Goal: Transaction & Acquisition: Purchase product/service

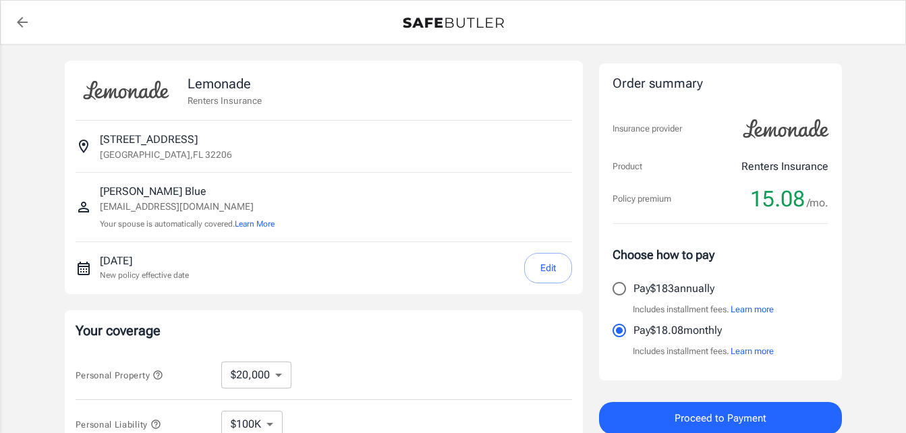
select select "20000"
select select "500"
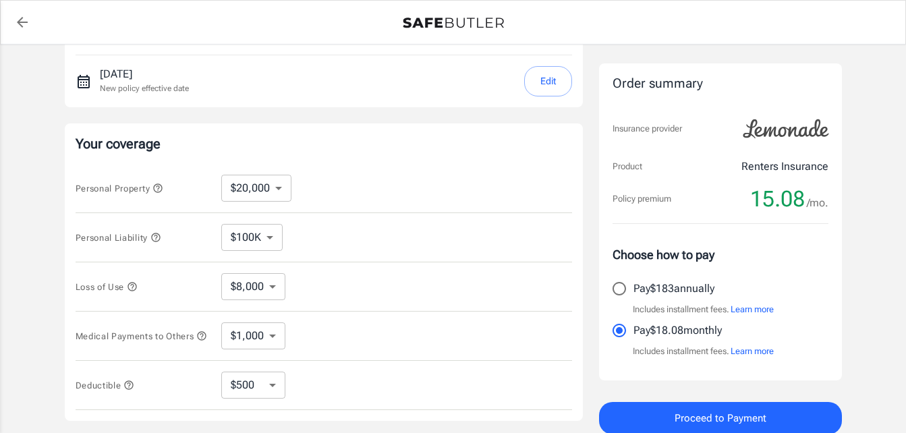
scroll to position [202, 0]
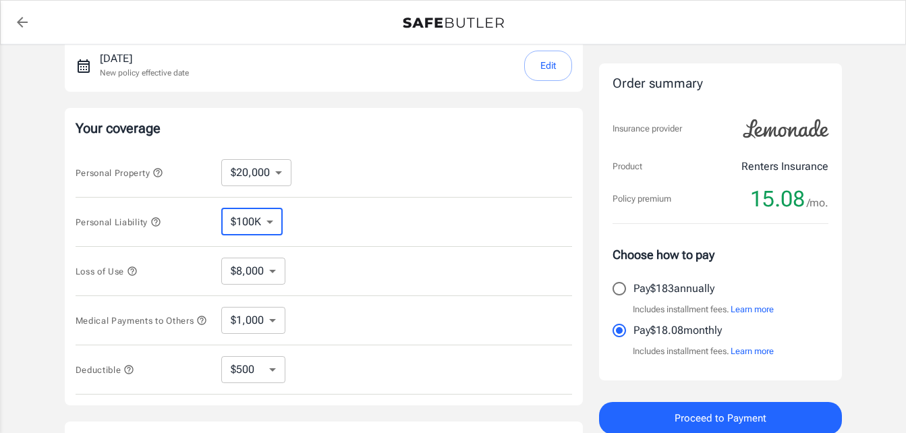
click at [270, 221] on select "$100K $200K $300K $400K $500K" at bounding box center [251, 221] width 61 height 27
click at [221, 208] on select "$100K $200K $300K $400K $500K" at bounding box center [251, 221] width 61 height 27
click at [552, 72] on button "Edit" at bounding box center [548, 66] width 48 height 30
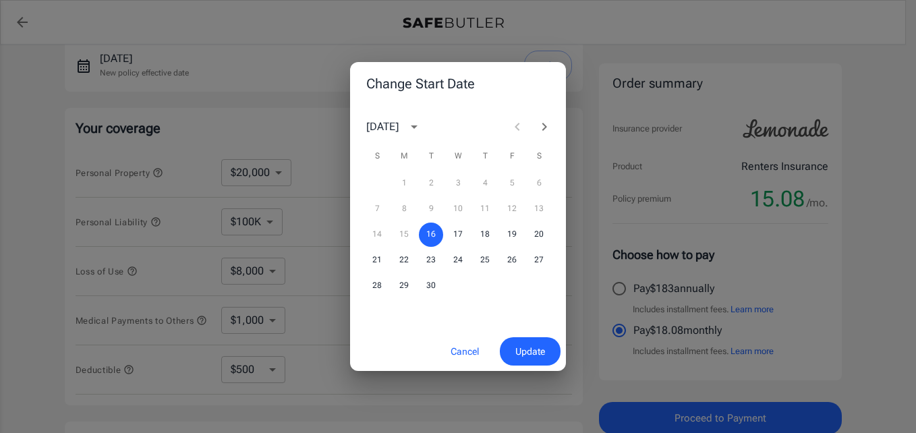
click at [524, 350] on span "Update" at bounding box center [530, 351] width 30 height 17
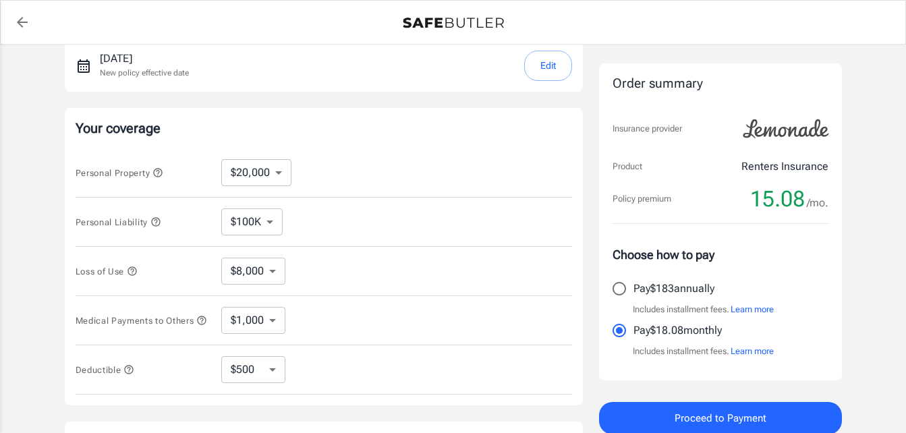
click at [264, 215] on select "$100K $200K $300K $400K $500K" at bounding box center [251, 221] width 61 height 27
click at [221, 208] on select "$100K $200K $300K $400K $500K" at bounding box center [251, 221] width 61 height 27
click at [619, 285] on input "Pay $183 annually" at bounding box center [619, 288] width 28 height 28
radio input "true"
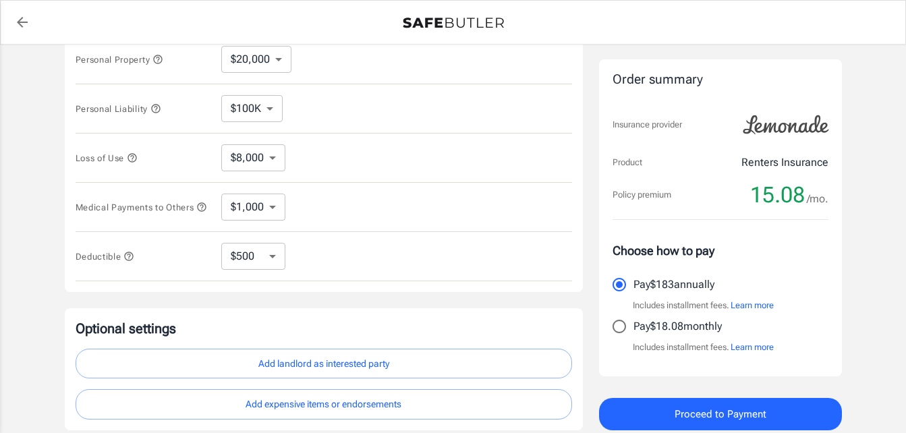
scroll to position [337, 0]
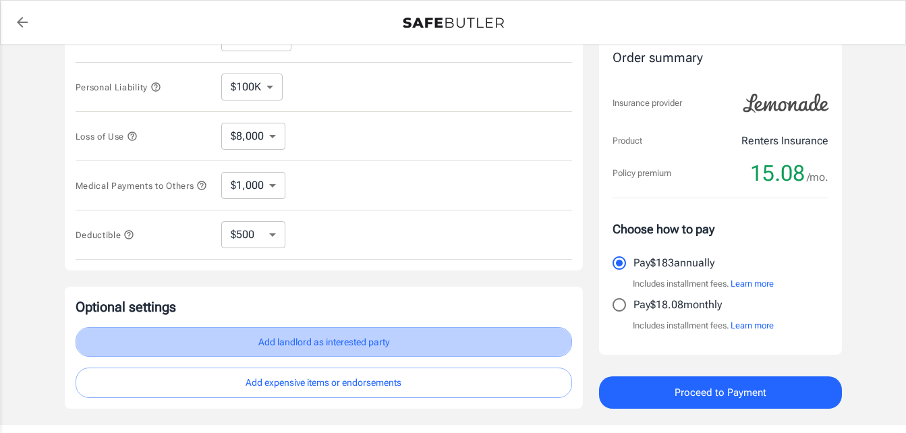
click at [297, 345] on button "Add landlord as interested party" at bounding box center [324, 342] width 496 height 30
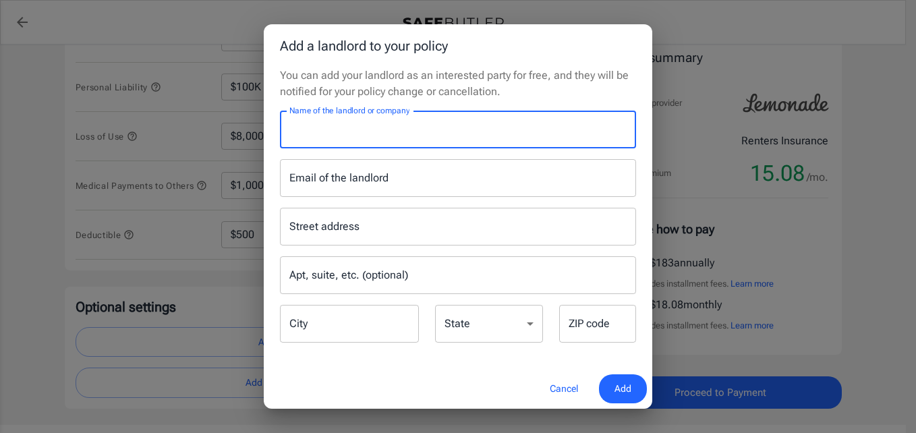
click at [517, 124] on input "Name of the landlord or company" at bounding box center [458, 130] width 356 height 38
click at [561, 148] on input "Name of the landlord or company" at bounding box center [458, 130] width 356 height 38
type input "Home Fund Capital,"
click at [699, 32] on div "Add a landlord to your policy You can add your landlord as an interested party …" at bounding box center [458, 216] width 916 height 433
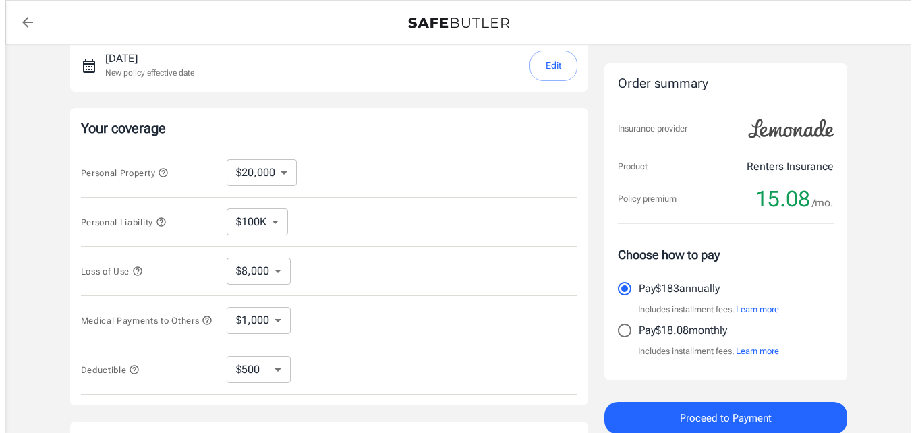
scroll to position [221, 0]
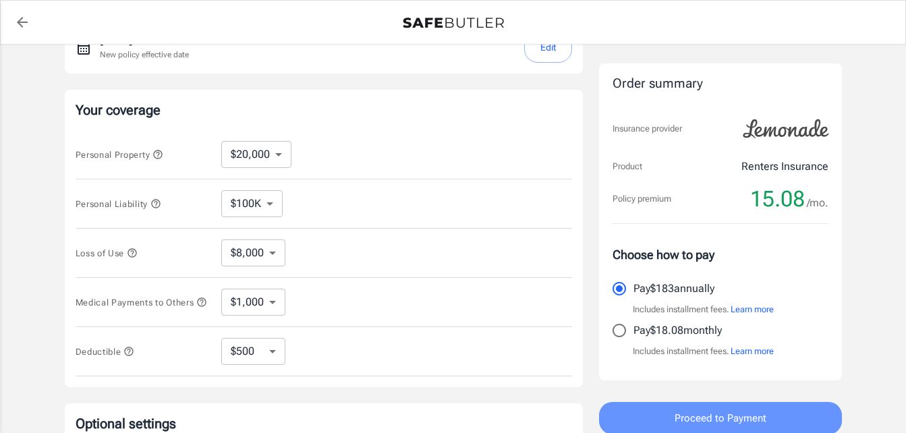
click at [713, 419] on span "Proceed to Payment" at bounding box center [720, 418] width 92 height 18
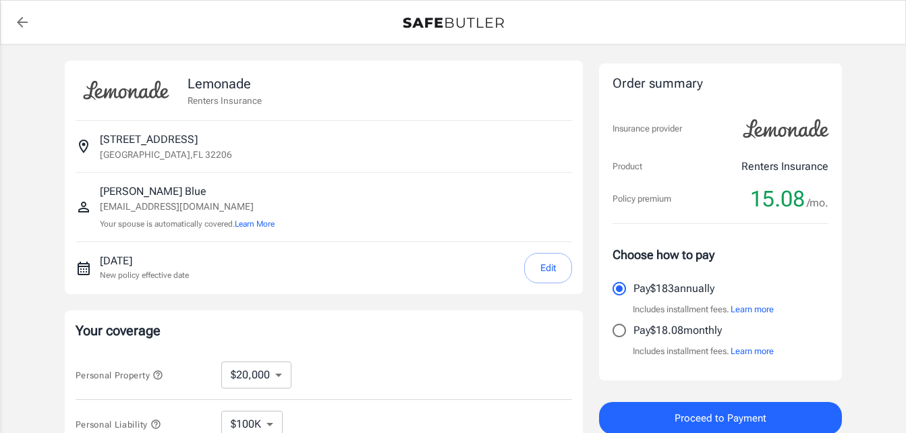
select select "20000"
select select "500"
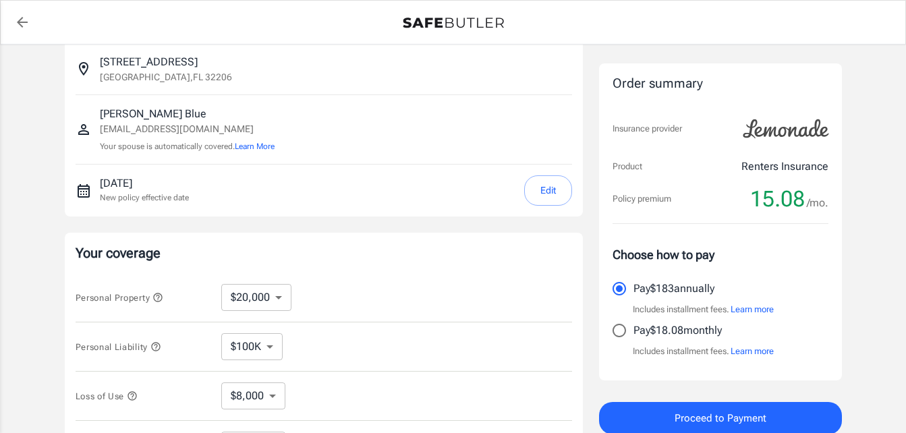
scroll to position [135, 0]
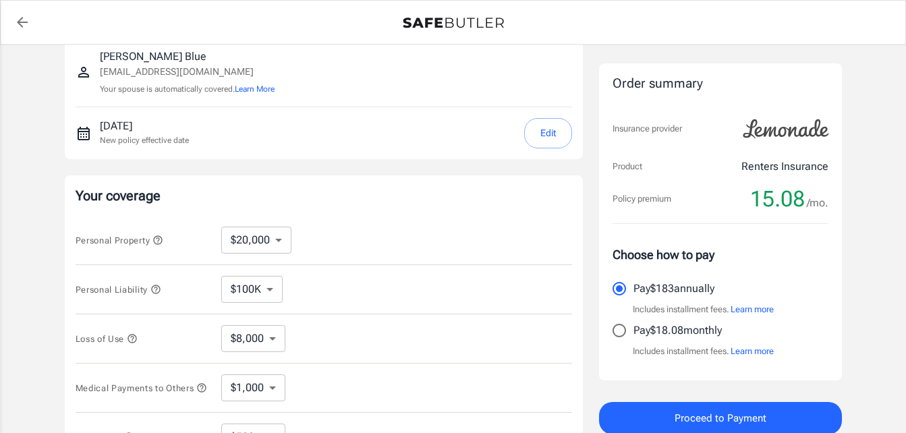
click at [283, 287] on div "$100K $200K $300K $400K $500K ​" at bounding box center [262, 289] width 83 height 27
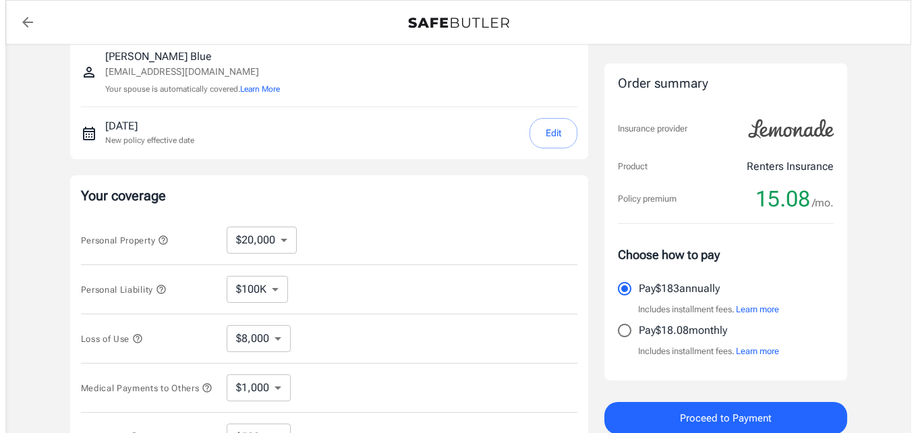
scroll to position [202, 0]
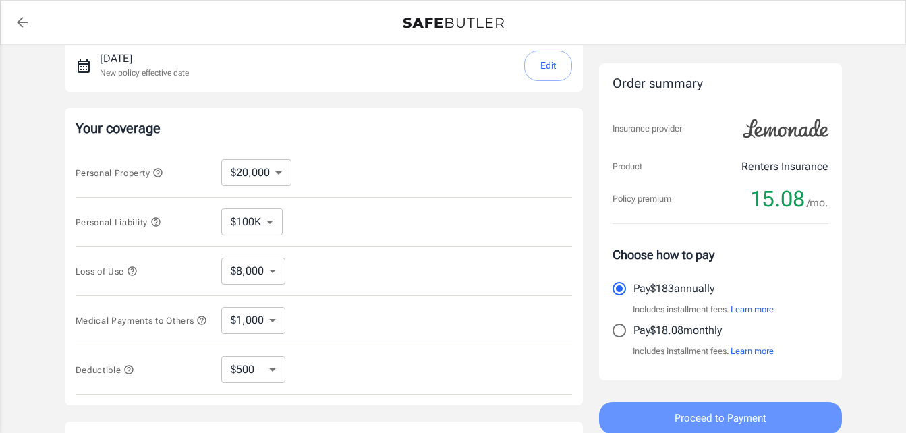
click at [728, 414] on span "Proceed to Payment" at bounding box center [720, 418] width 92 height 18
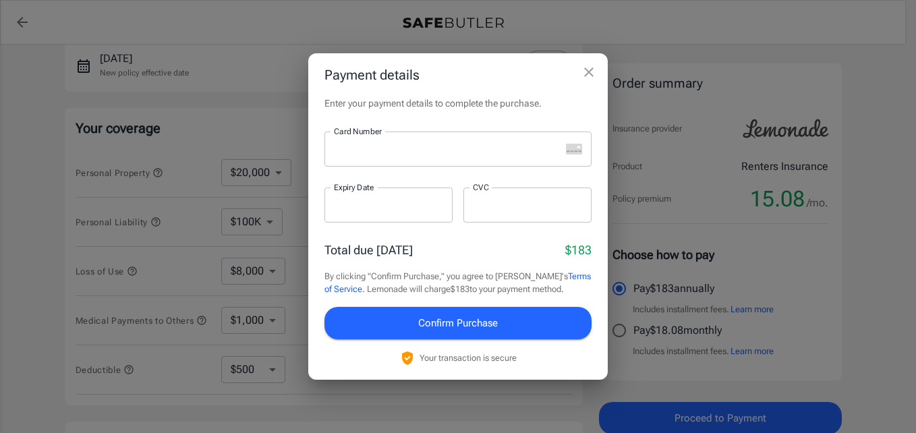
click at [590, 69] on icon "close" at bounding box center [589, 72] width 16 height 16
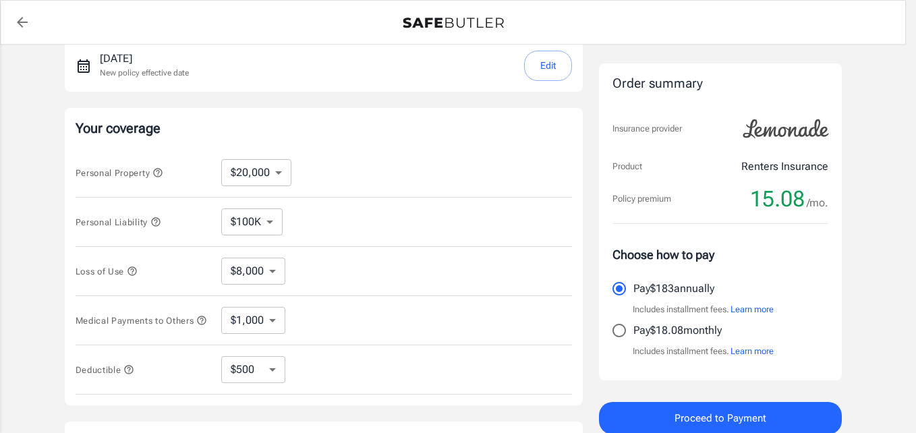
scroll to position [204, 0]
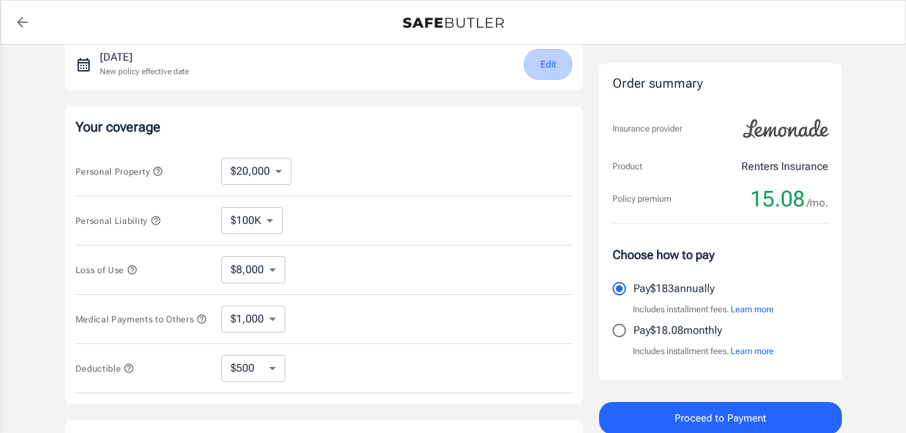
click at [550, 60] on button "Edit" at bounding box center [548, 64] width 48 height 30
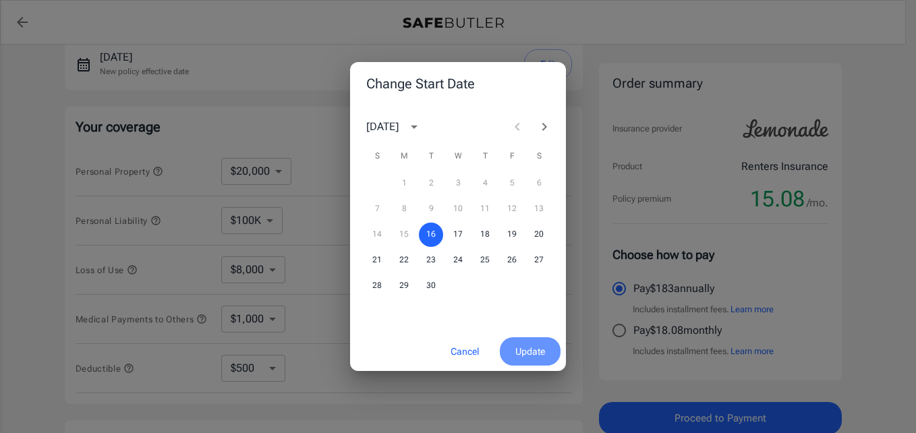
click at [527, 348] on span "Update" at bounding box center [530, 351] width 30 height 17
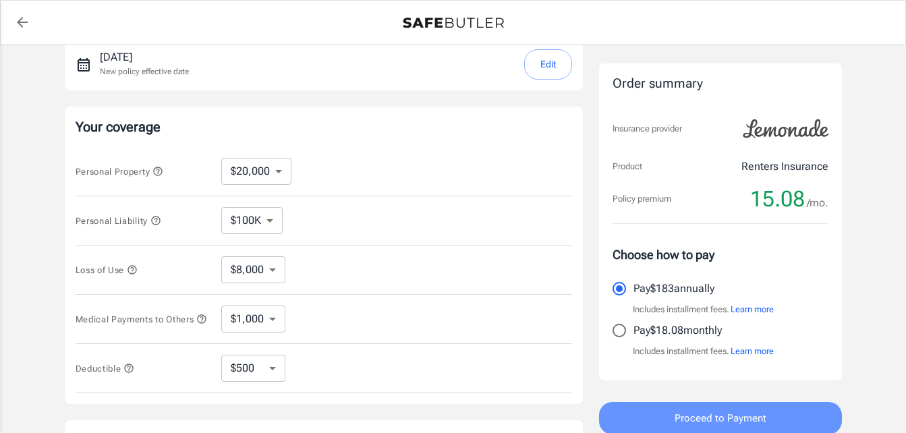
click at [704, 416] on span "Proceed to Payment" at bounding box center [720, 418] width 92 height 18
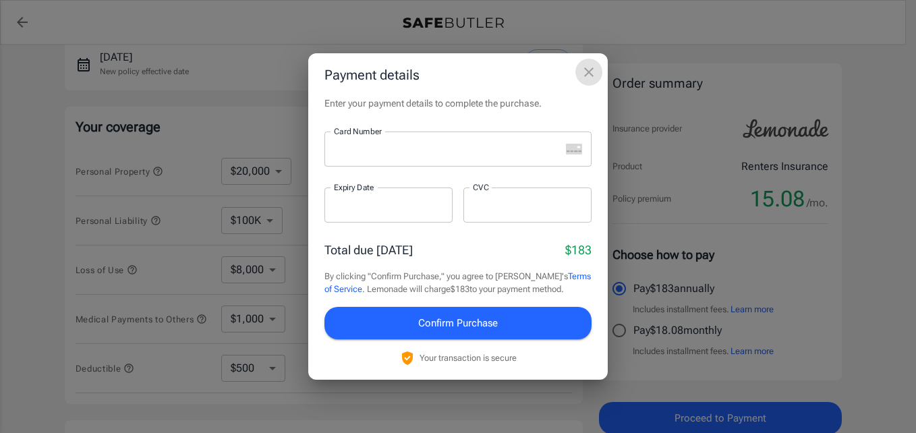
click at [590, 73] on icon "close" at bounding box center [588, 71] width 9 height 9
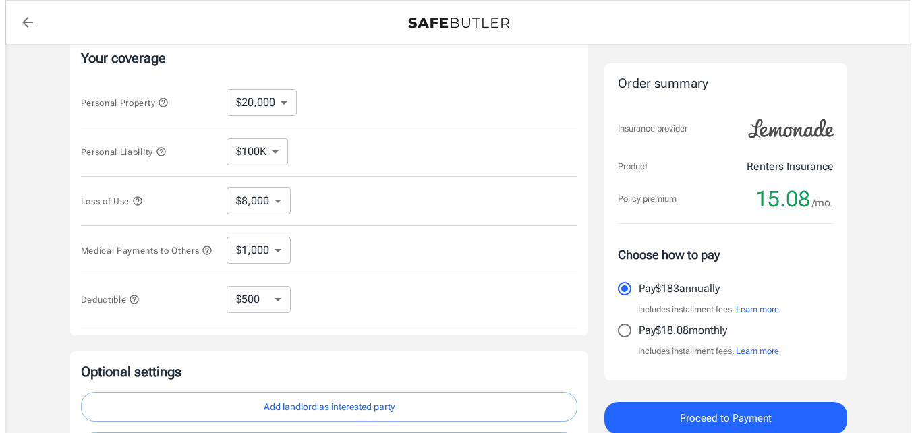
scroll to position [429, 0]
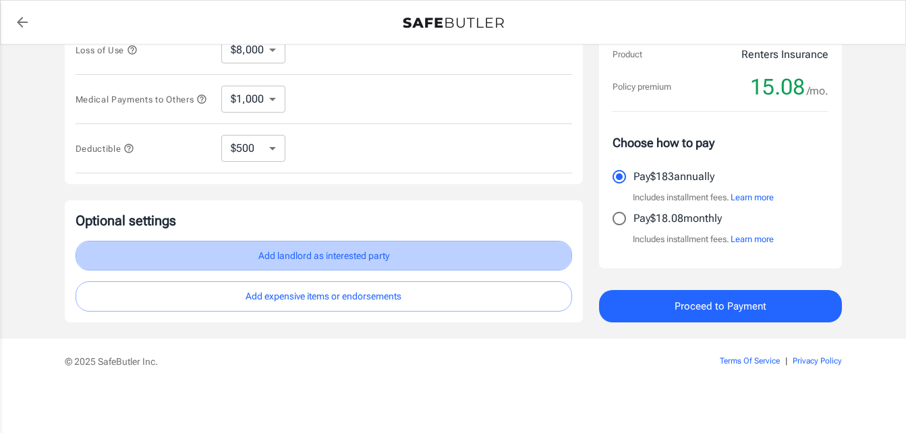
click at [320, 255] on button "Add landlord as interested party" at bounding box center [324, 256] width 496 height 30
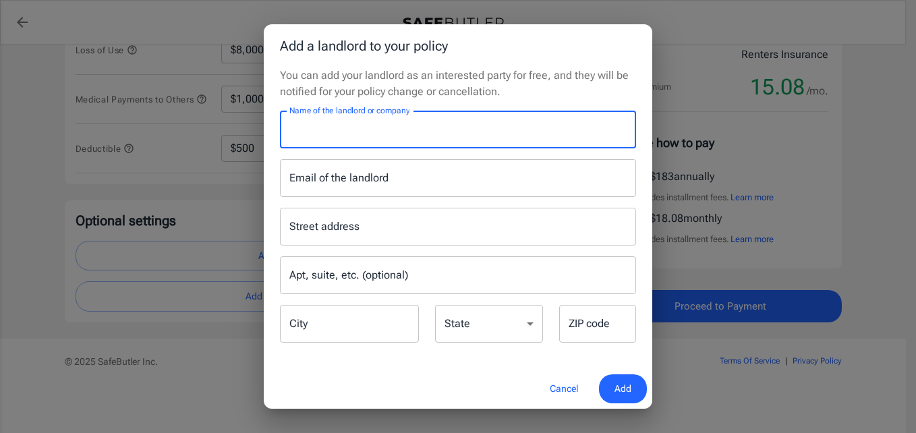
click at [380, 126] on input "Name of the landlord or company" at bounding box center [458, 130] width 356 height 38
type input "Home Fund Capital,LLC"
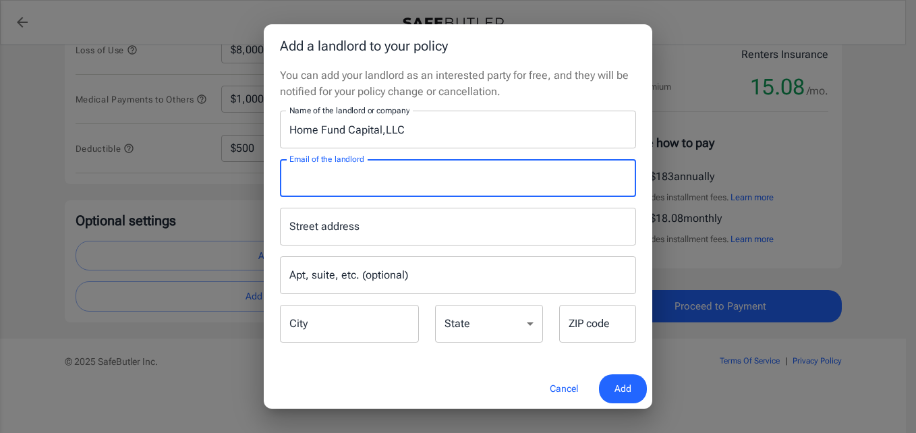
click at [410, 228] on input "Street address" at bounding box center [458, 227] width 344 height 26
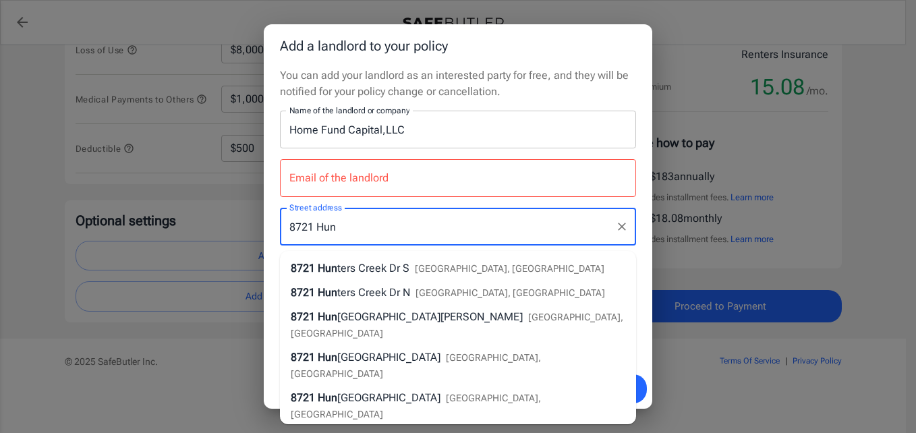
click at [341, 262] on span "ters Creek Dr S" at bounding box center [373, 268] width 72 height 13
type input "8721 Hunters Creek Dr S"
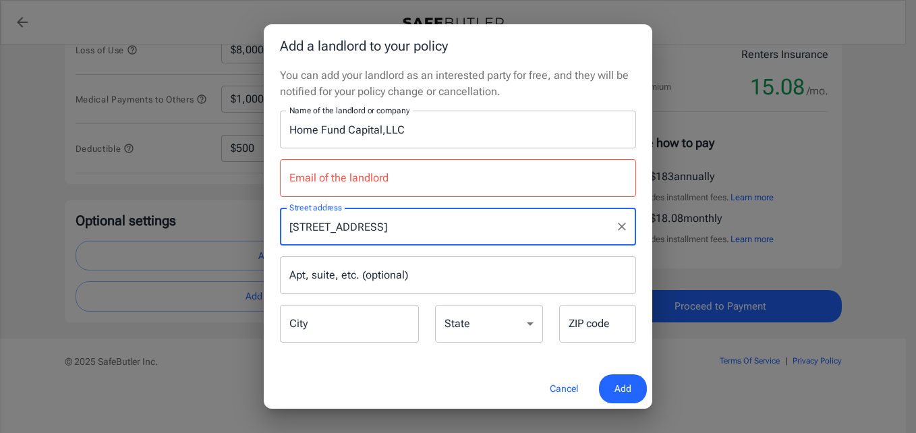
type input "Jacksonville"
select select "FL"
type input "32256"
type input "8721 Hunters Creek Dr S"
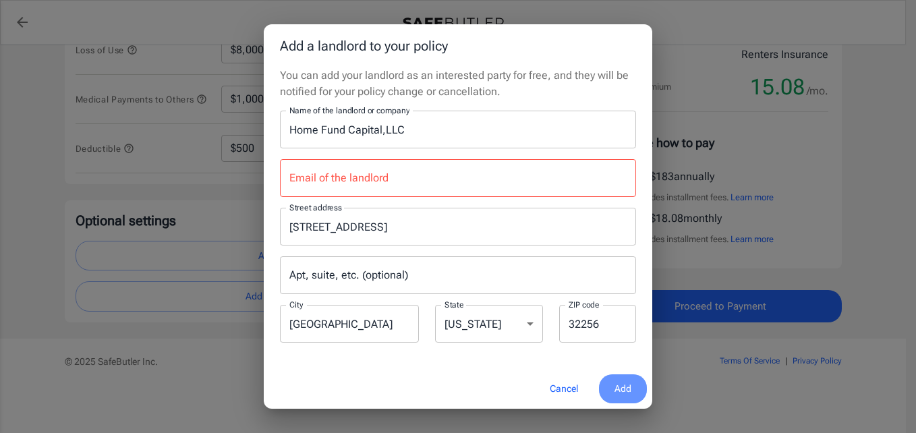
click at [626, 387] on span "Add" at bounding box center [622, 388] width 17 height 17
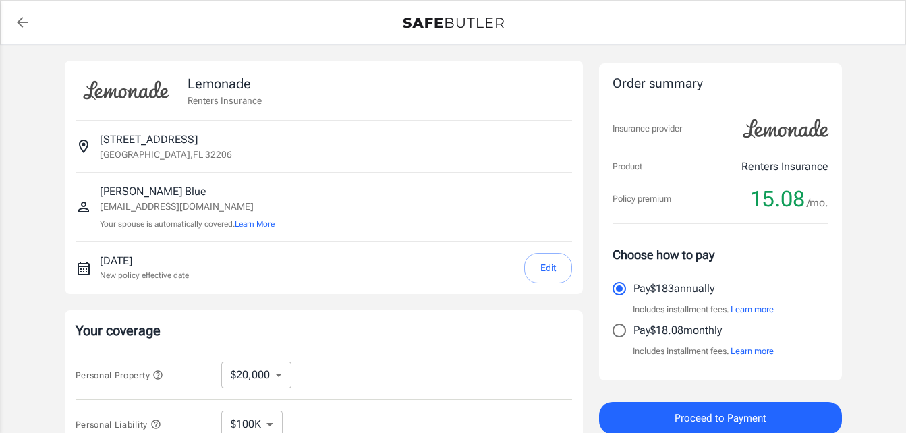
select select "20000"
select select "500"
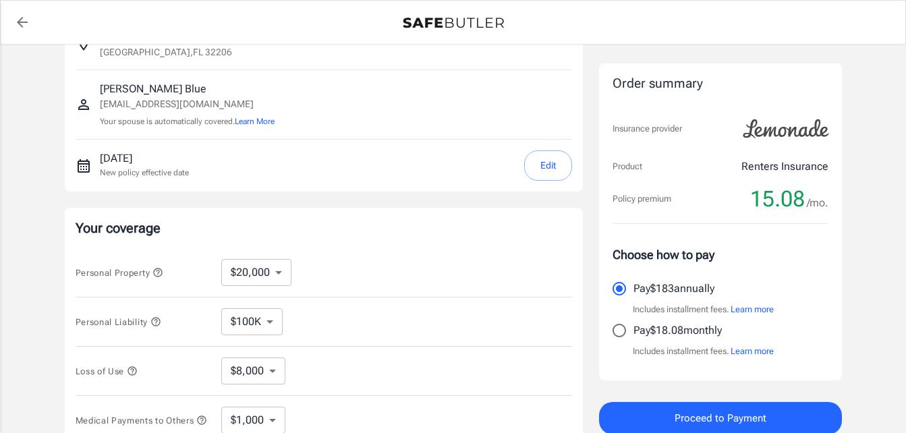
scroll to position [135, 0]
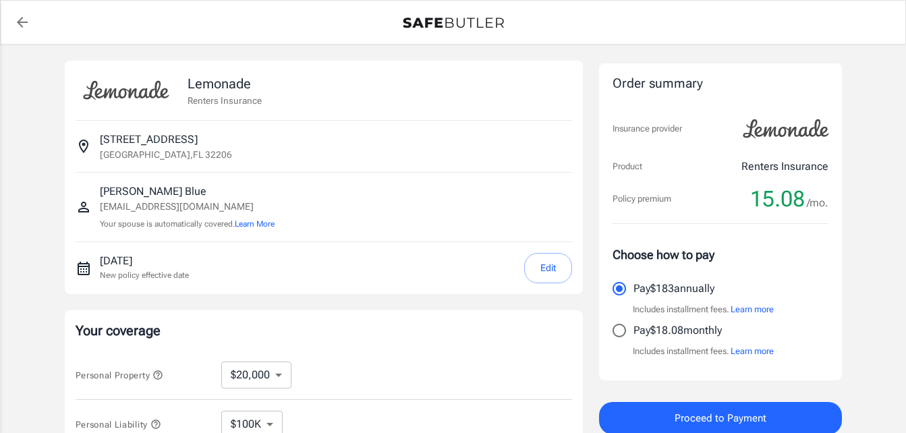
select select "20000"
select select "500"
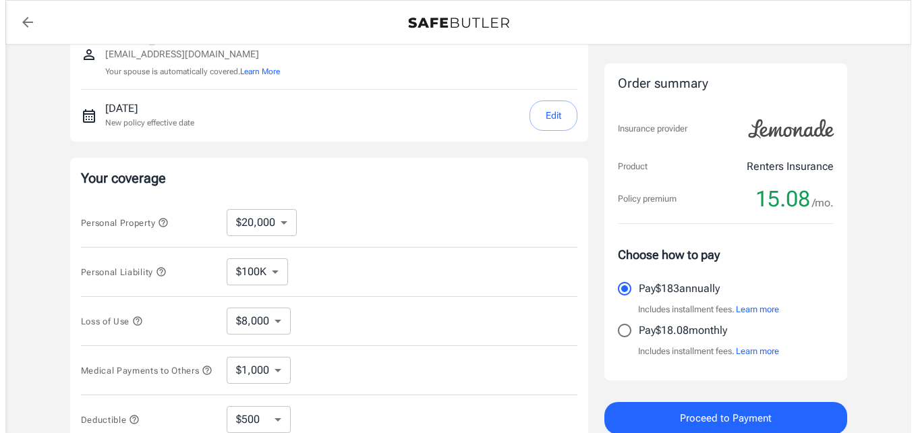
scroll to position [429, 0]
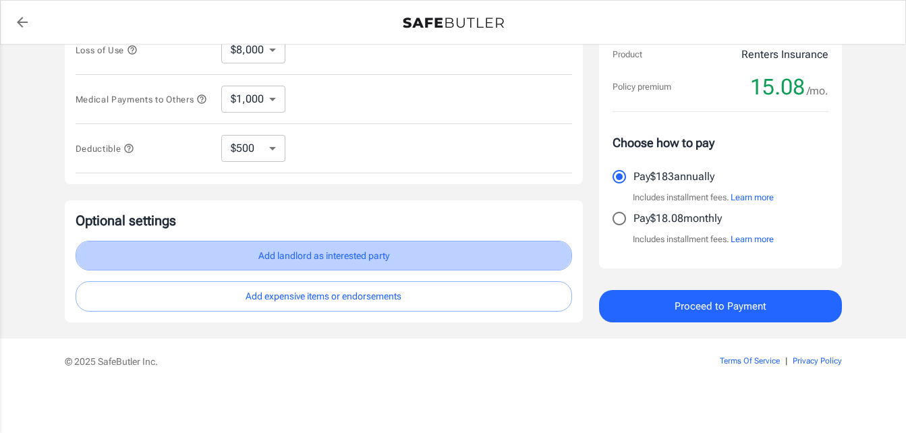
click at [317, 254] on button "Add landlord as interested party" at bounding box center [324, 256] width 496 height 30
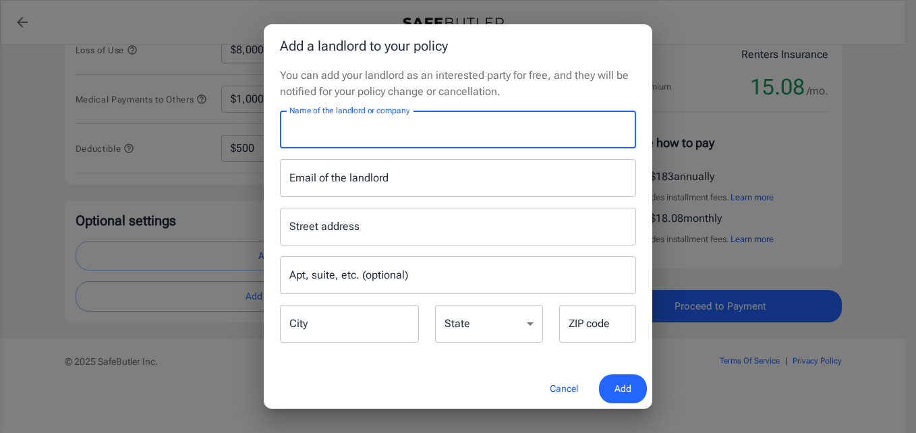
click at [409, 132] on input "Name of the landlord or company" at bounding box center [458, 130] width 356 height 38
type input "Home Fund Capital,LLC"
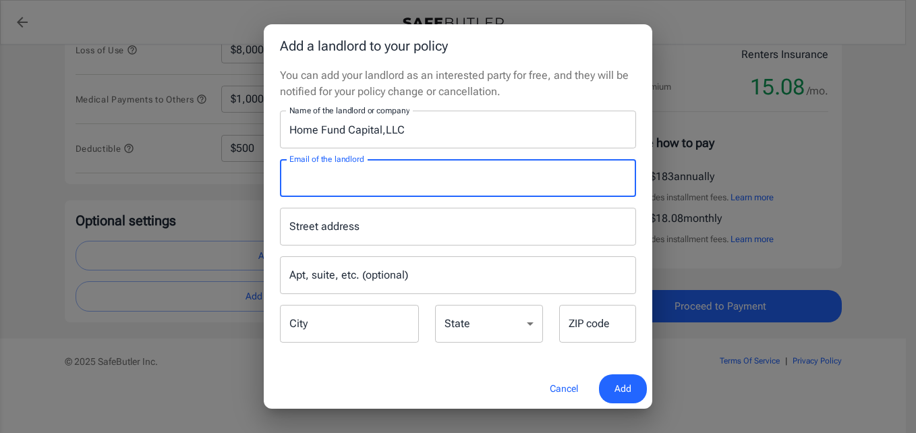
click at [401, 182] on input "Email of the landlord" at bounding box center [458, 178] width 356 height 38
type input "Brendanrogers1@gmail.com"
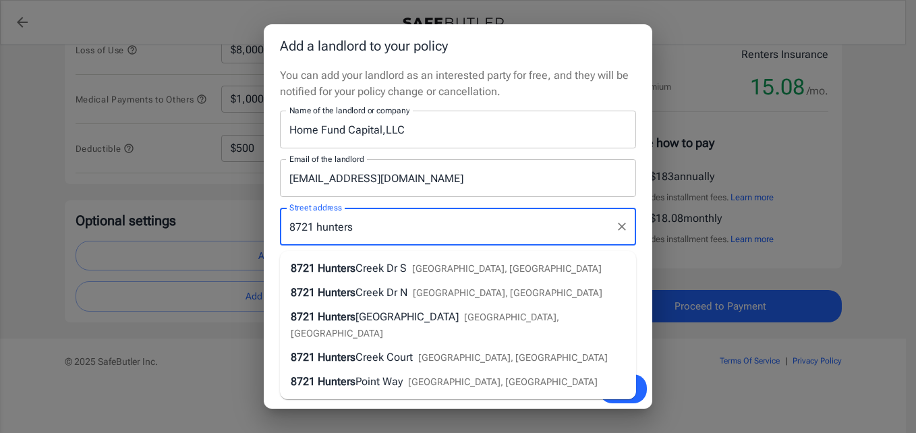
click at [407, 262] on span "Creek Dr S" at bounding box center [380, 268] width 51 height 13
type input "[STREET_ADDRESS]"
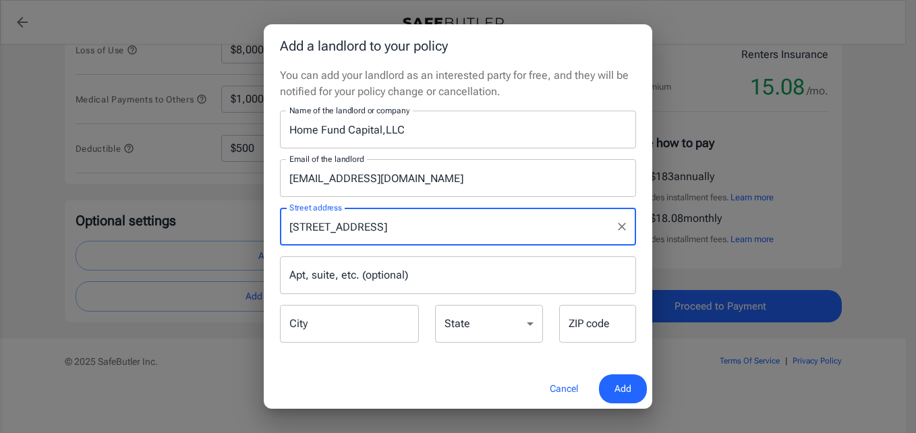
type input "[GEOGRAPHIC_DATA]"
select select "FL"
type input "32256"
type input "[STREET_ADDRESS]"
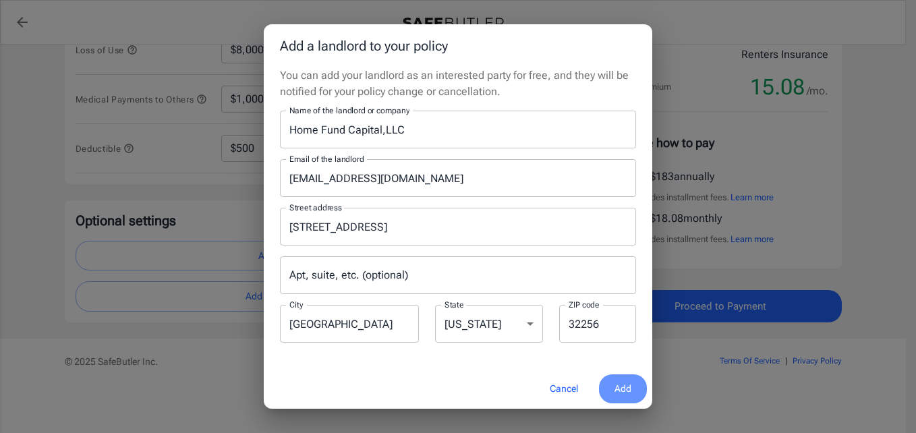
click at [620, 383] on span "Add" at bounding box center [622, 388] width 17 height 17
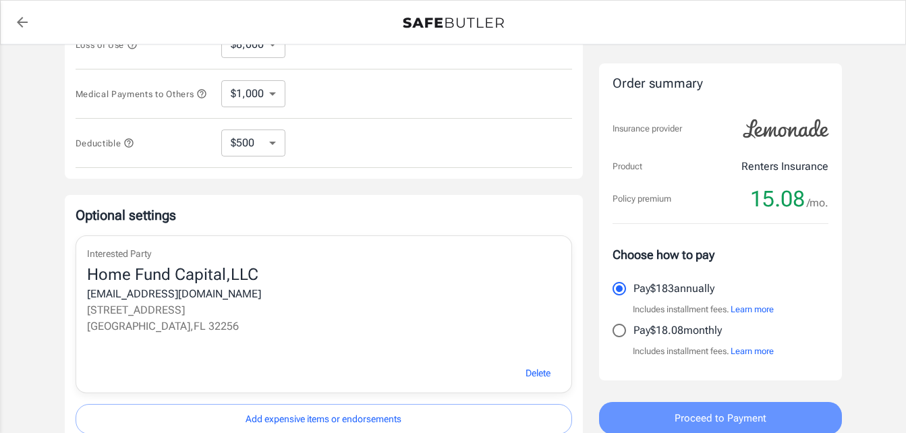
click at [711, 419] on span "Proceed to Payment" at bounding box center [720, 418] width 92 height 18
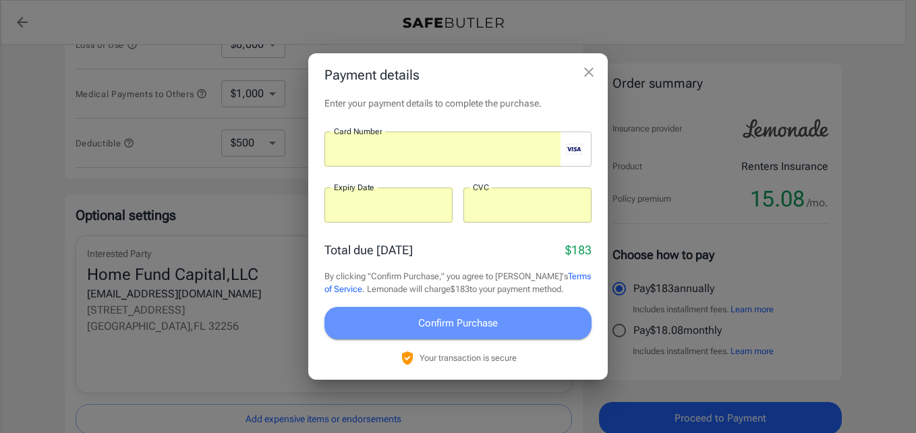
click at [453, 319] on span "Confirm Purchase" at bounding box center [458, 323] width 80 height 18
click at [482, 319] on span "Confirm Purchase" at bounding box center [458, 323] width 80 height 18
click at [461, 310] on button "Confirm Purchase" at bounding box center [457, 323] width 267 height 32
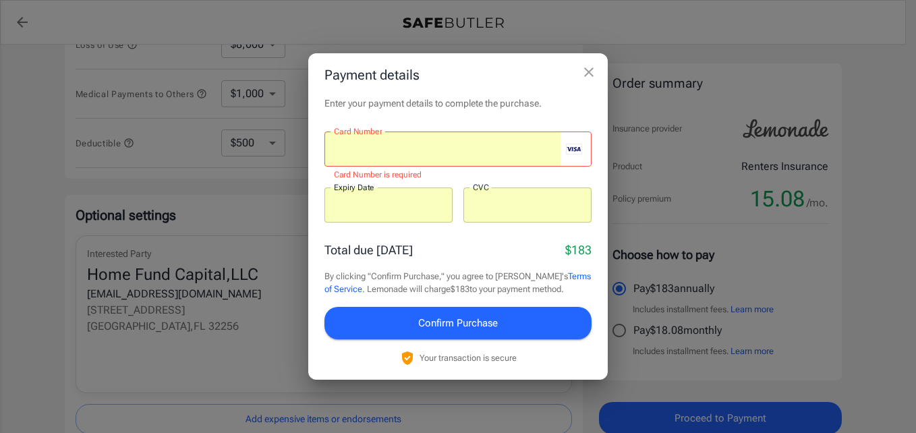
click at [578, 154] on rect "visa" at bounding box center [574, 149] width 16 height 11
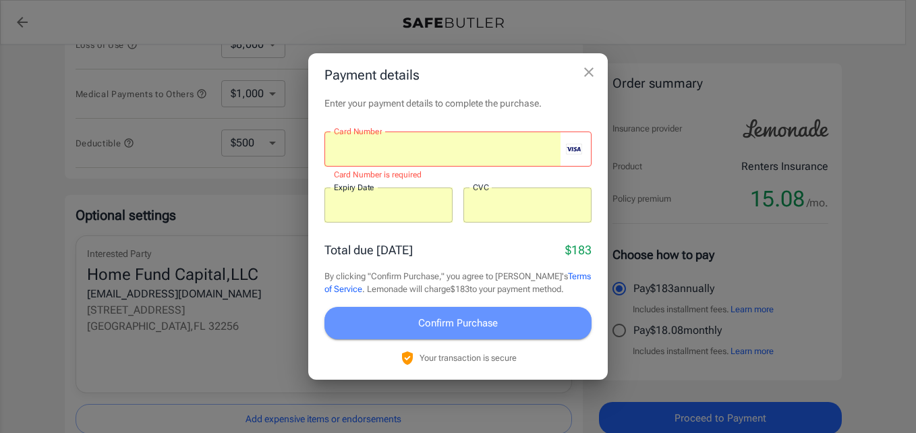
click at [473, 319] on span "Confirm Purchase" at bounding box center [458, 323] width 80 height 18
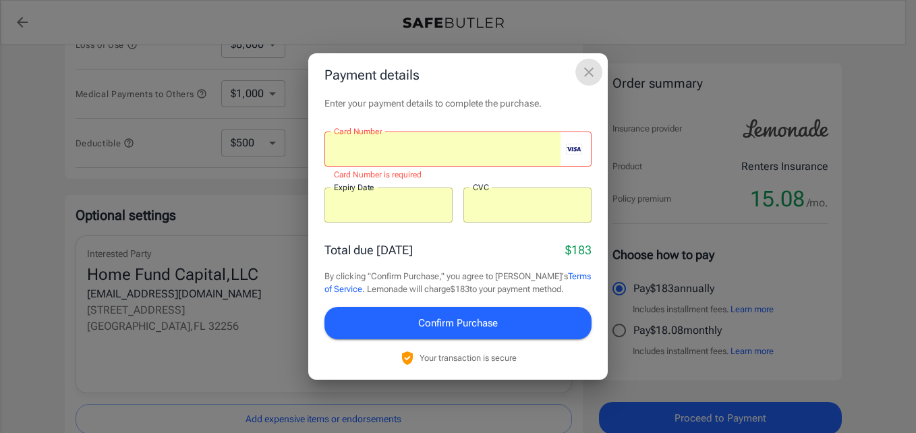
click at [587, 72] on icon "close" at bounding box center [589, 72] width 16 height 16
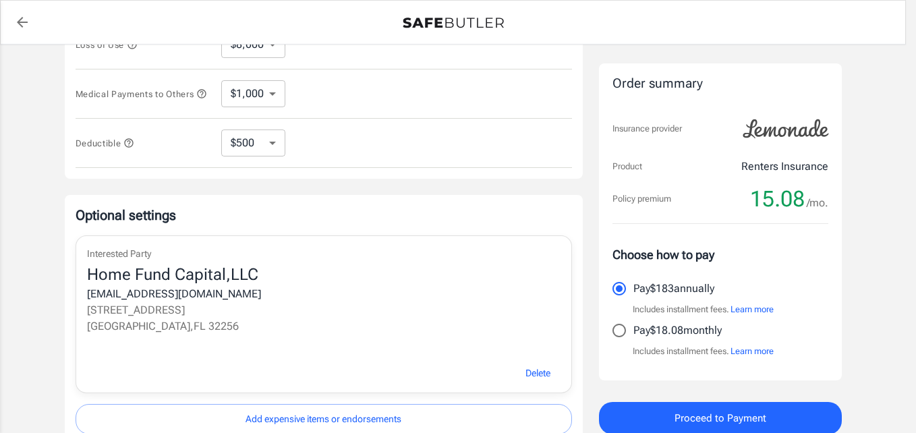
scroll to position [430, 0]
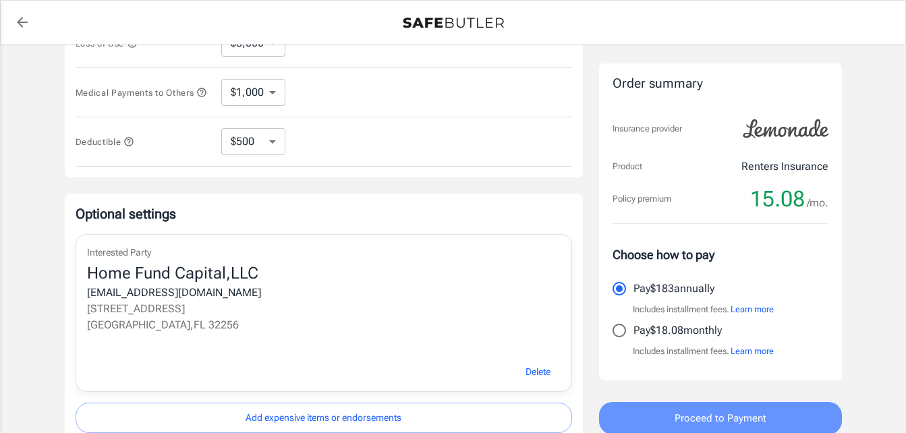
click at [736, 415] on span "Proceed to Payment" at bounding box center [720, 418] width 92 height 18
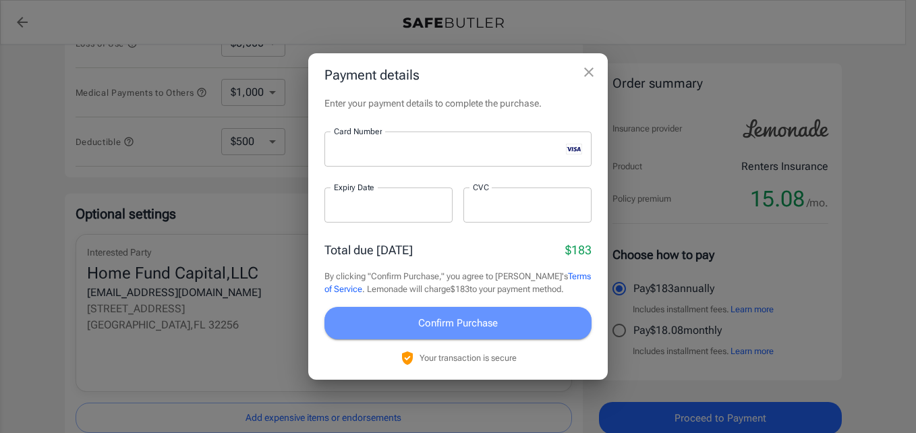
click at [472, 318] on span "Confirm Purchase" at bounding box center [458, 323] width 80 height 18
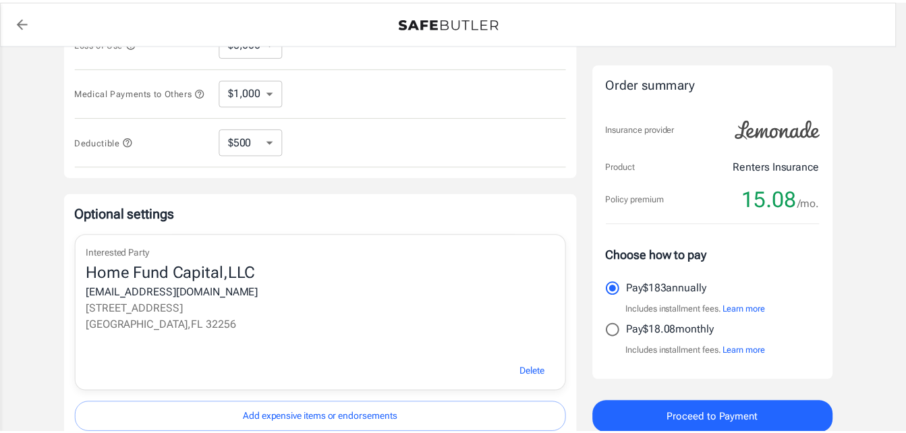
scroll to position [432, 0]
